Goal: Transaction & Acquisition: Subscribe to service/newsletter

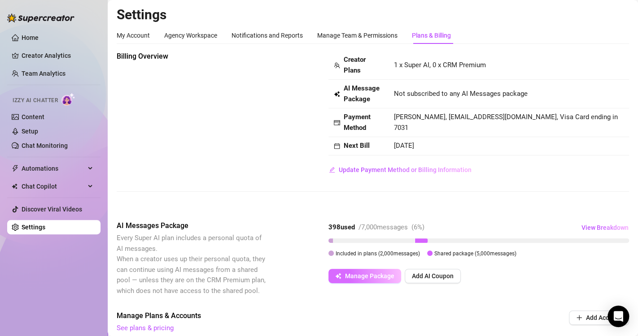
click at [365, 278] on span "Manage Package" at bounding box center [369, 276] width 49 height 7
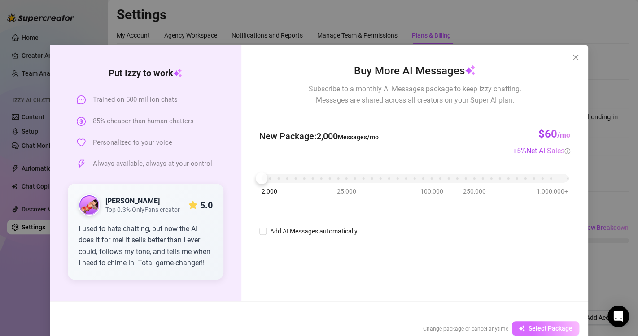
click at [541, 327] on span "Select Package" at bounding box center [550, 328] width 44 height 7
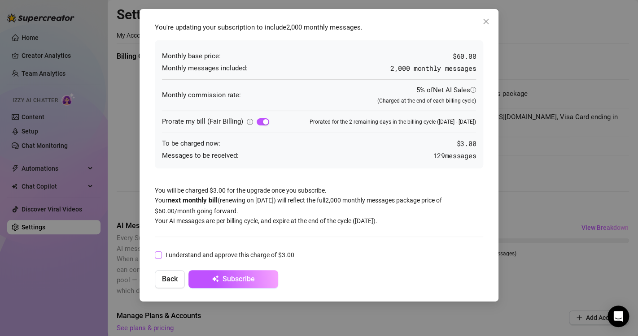
click at [159, 256] on input "I understand and approve this charge of $3.00" at bounding box center [158, 255] width 6 height 6
checkbox input "true"
click at [483, 22] on icon "close" at bounding box center [485, 21] width 7 height 7
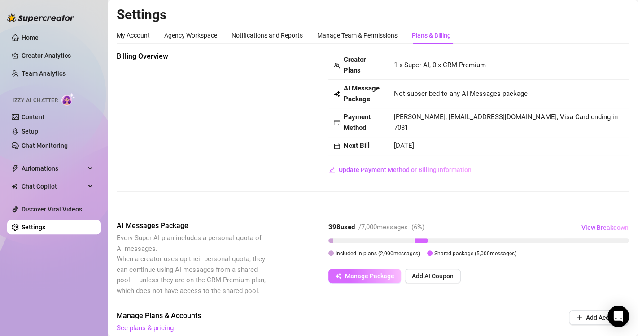
click at [379, 278] on span "Manage Package" at bounding box center [369, 276] width 49 height 7
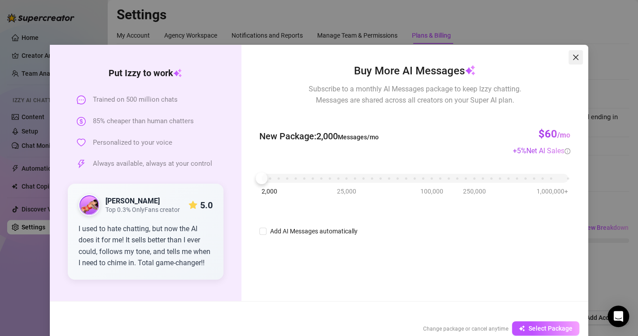
click at [573, 51] on button "Close" at bounding box center [575, 57] width 14 height 14
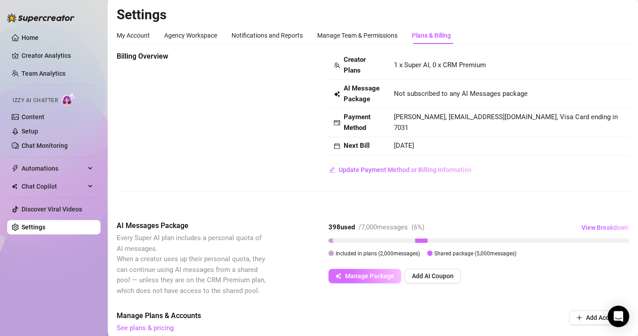
click at [366, 273] on span "Manage Package" at bounding box center [369, 276] width 49 height 7
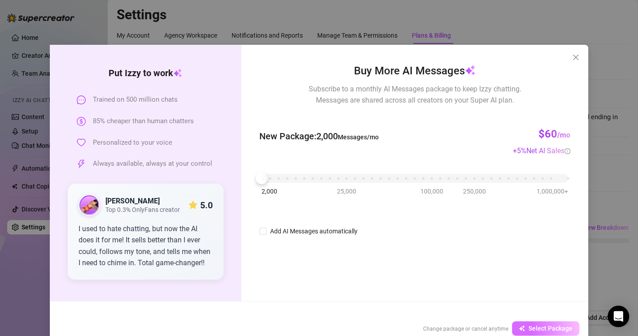
click at [545, 330] on span "Select Package" at bounding box center [550, 328] width 44 height 7
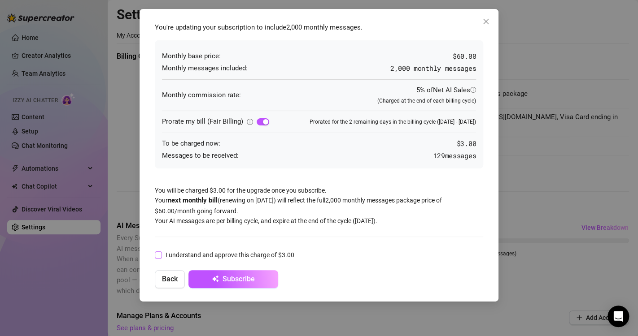
click at [157, 255] on input "I understand and approve this charge of $3.00" at bounding box center [158, 255] width 6 height 6
checkbox input "true"
click at [225, 280] on span "Subscribe" at bounding box center [238, 279] width 32 height 9
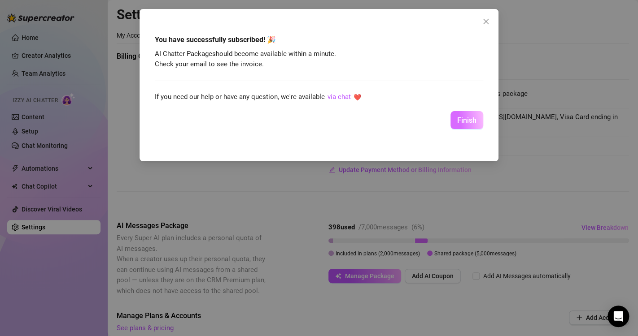
click at [471, 129] on button "Finish" at bounding box center [466, 120] width 33 height 18
